Goal: Information Seeking & Learning: Learn about a topic

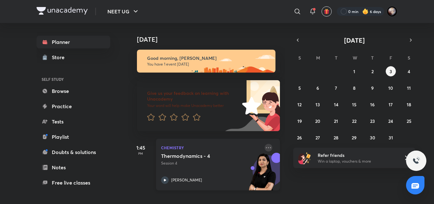
click at [266, 148] on icon at bounding box center [269, 148] width 8 height 8
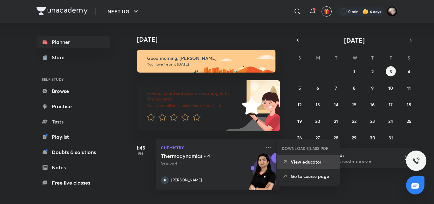
click at [291, 165] on p "View educator" at bounding box center [313, 161] width 44 height 7
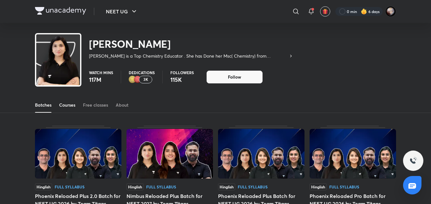
click at [71, 108] on link "Courses" at bounding box center [67, 104] width 16 height 15
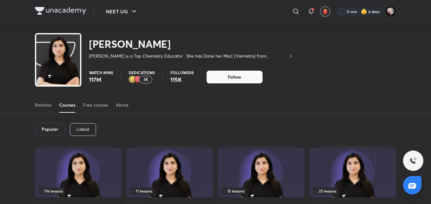
click at [86, 128] on p "Latest" at bounding box center [83, 128] width 13 height 5
click at [59, 15] on div at bounding box center [60, 11] width 51 height 9
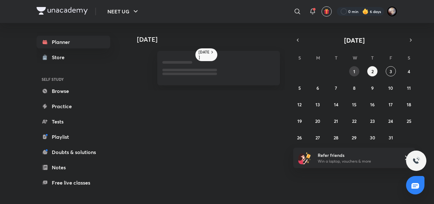
click at [356, 70] on button "1" at bounding box center [354, 71] width 10 height 10
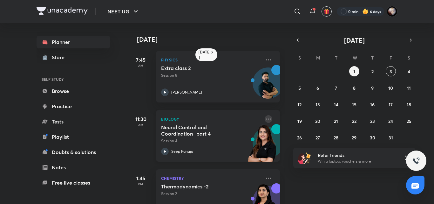
click at [265, 120] on icon at bounding box center [269, 119] width 8 height 8
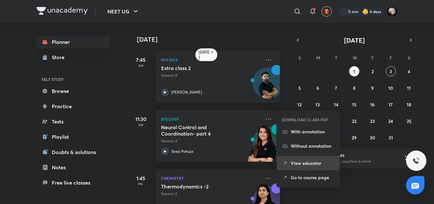
click at [301, 159] on p "View educator" at bounding box center [313, 162] width 44 height 7
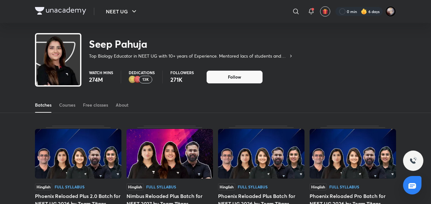
click at [76, 107] on div "Batches Courses Free classes About" at bounding box center [215, 104] width 361 height 15
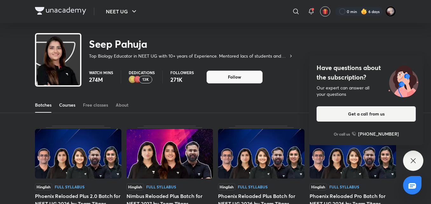
click at [68, 106] on div "Courses" at bounding box center [67, 105] width 16 height 6
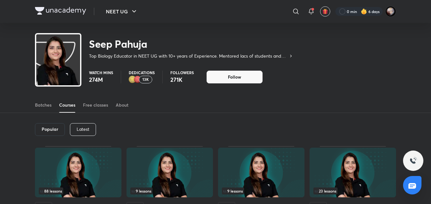
click at [78, 124] on div "Latest" at bounding box center [83, 129] width 26 height 13
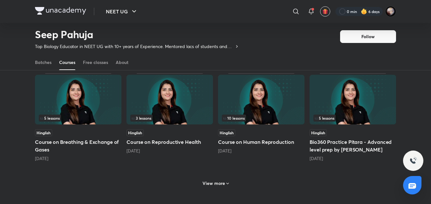
scroll to position [256, 0]
click at [246, 148] on div "[DATE]" at bounding box center [261, 150] width 86 height 6
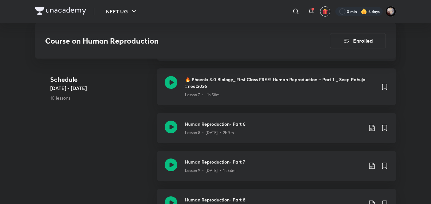
scroll to position [596, 0]
click at [172, 126] on icon at bounding box center [171, 126] width 13 height 13
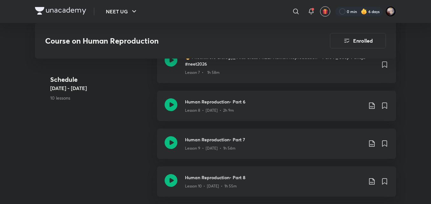
scroll to position [609, 0]
